Goal: Transaction & Acquisition: Purchase product/service

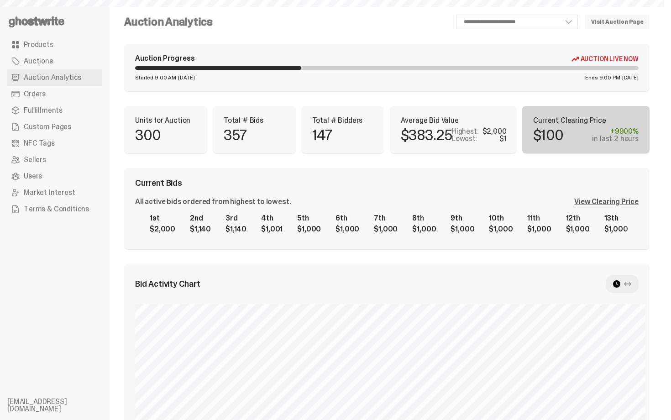
select select "**"
click at [478, 205] on div "All active bids ordered from highest to lowest. View Clearing Price" at bounding box center [387, 201] width 504 height 7
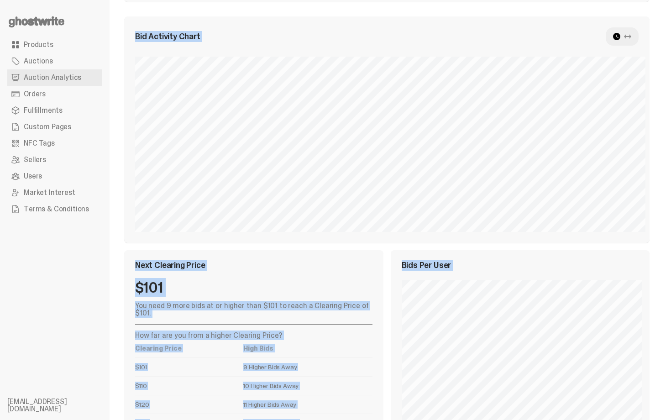
scroll to position [309, 0]
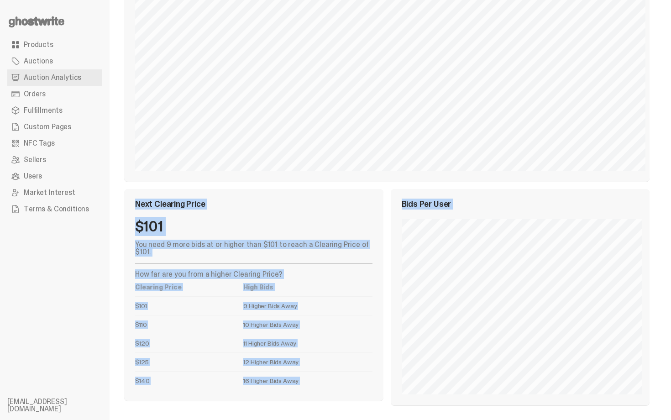
drag, startPoint x: 671, startPoint y: 125, endPoint x: 668, endPoint y: 344, distance: 219.6
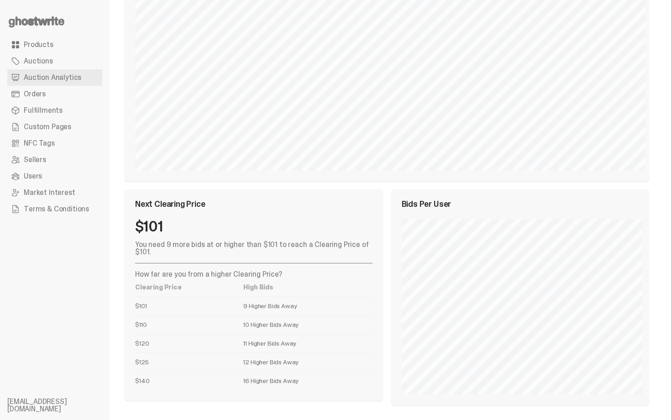
click at [356, 296] on td "9 Higher Bids Away" at bounding box center [307, 305] width 129 height 19
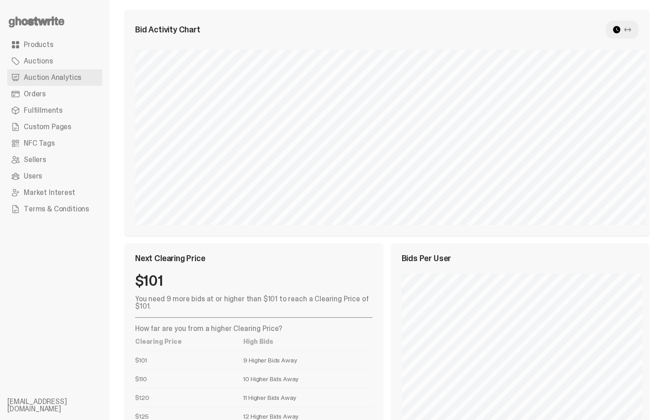
scroll to position [0, 0]
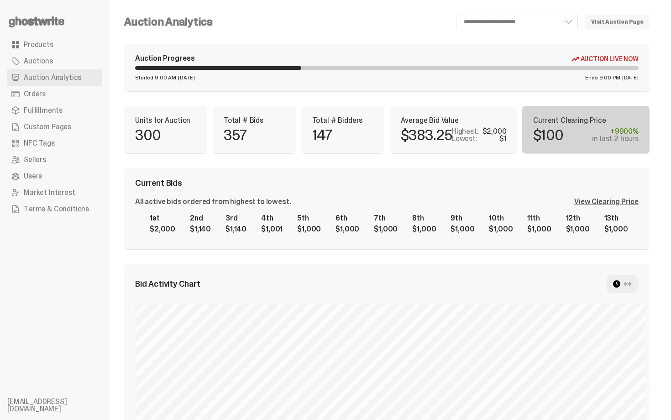
click at [55, 41] on link "Products" at bounding box center [54, 45] width 95 height 16
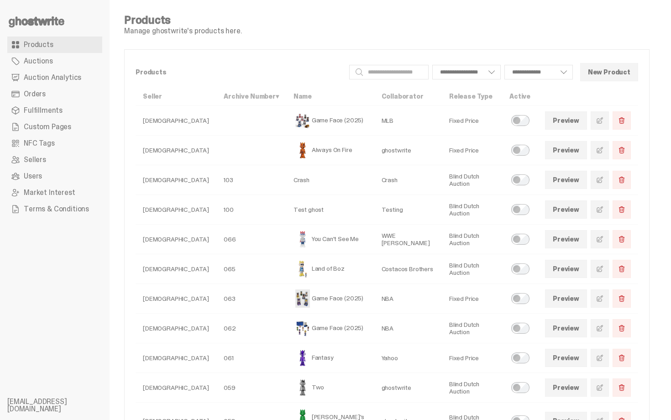
click at [47, 21] on use at bounding box center [37, 21] width 56 height 11
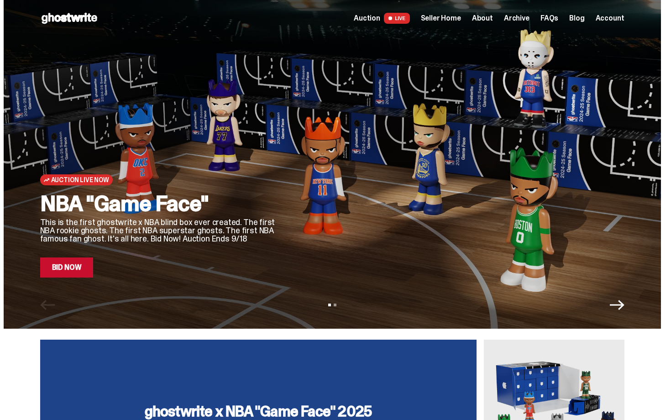
click at [461, 15] on span "Seller Home" at bounding box center [441, 18] width 40 height 7
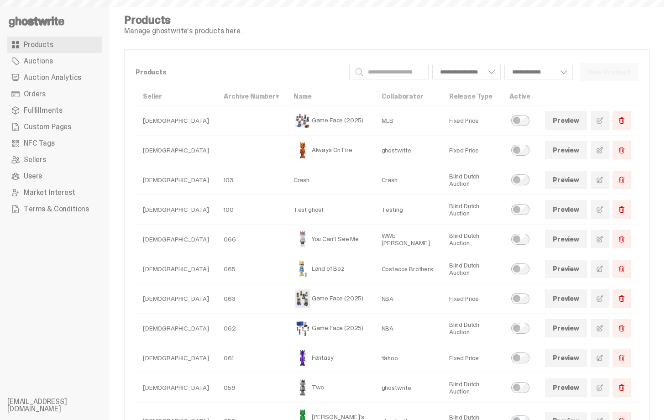
select select
click at [68, 71] on link "Auction Analytics" at bounding box center [54, 77] width 95 height 16
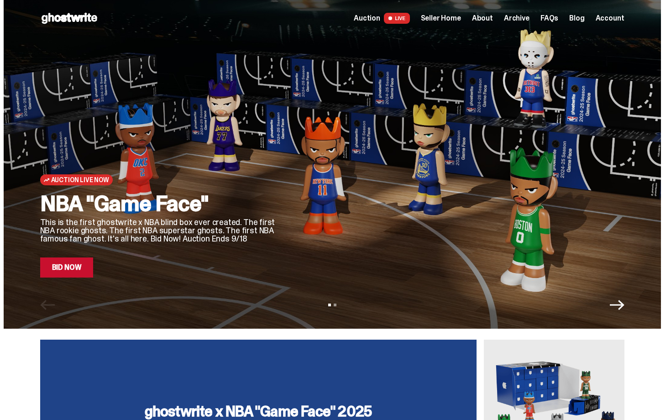
click at [74, 269] on link "Bid Now" at bounding box center [66, 268] width 53 height 20
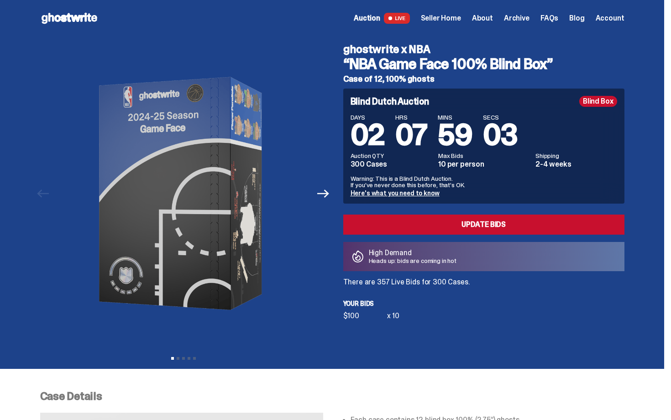
click at [438, 285] on p "There are 357 Live Bids for 300 Cases." at bounding box center [483, 282] width 281 height 7
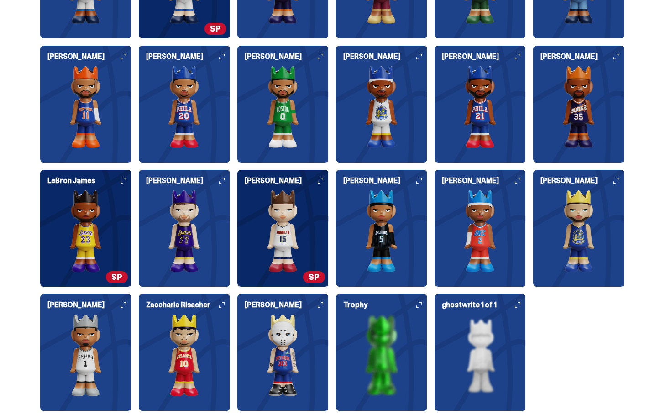
scroll to position [1068, 0]
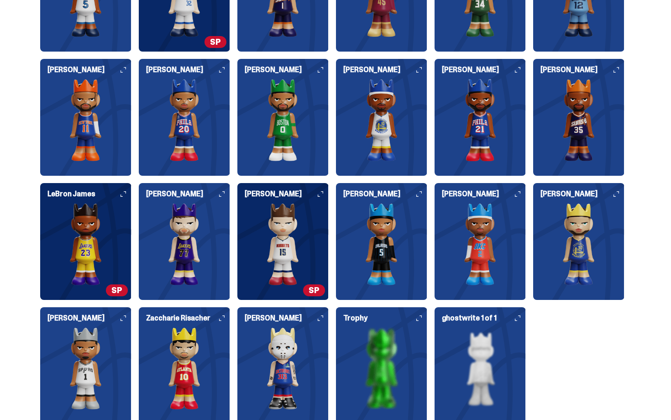
click at [125, 191] on icon at bounding box center [123, 193] width 5 height 5
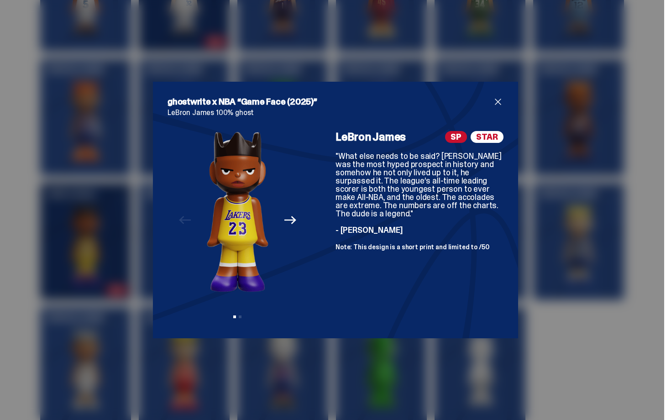
click at [566, 288] on div "ghostwrite x NBA “Game Face (2025)” [PERSON_NAME] 100% ghost Previous Next View…" at bounding box center [335, 210] width 671 height 420
